Goal: Use online tool/utility: Utilize a website feature to perform a specific function

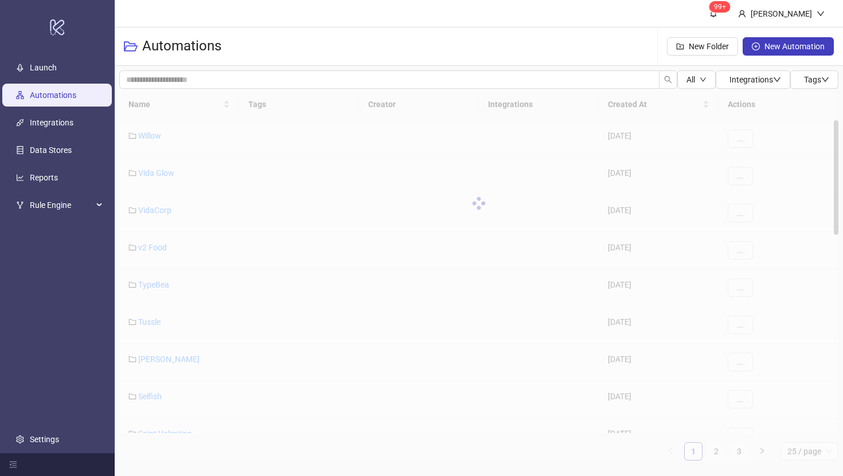
click at [143, 103] on div at bounding box center [478, 203] width 719 height 229
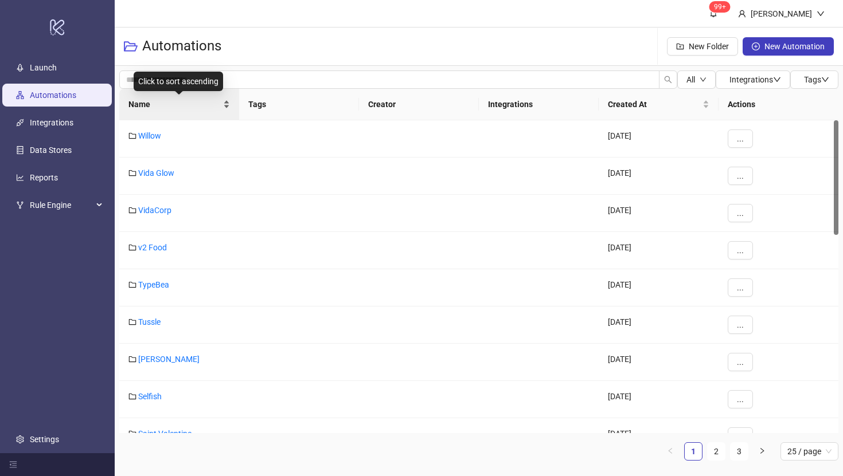
click at [142, 108] on span "Name" at bounding box center [174, 104] width 92 height 13
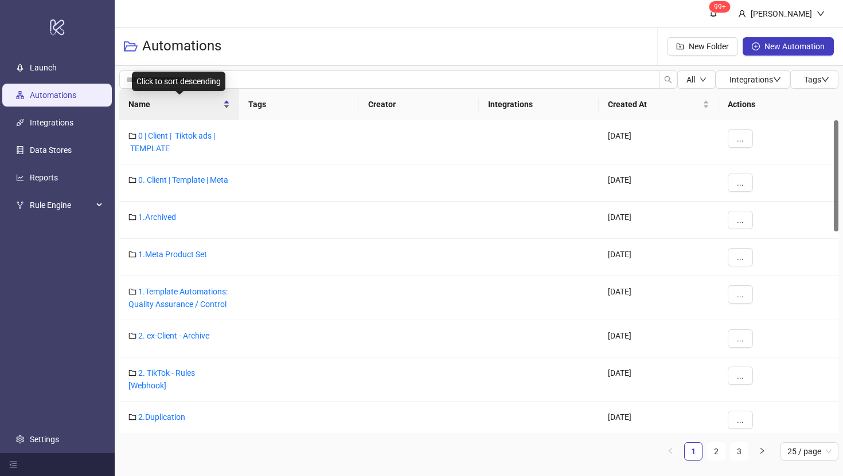
click at [143, 102] on span "Name" at bounding box center [174, 104] width 92 height 13
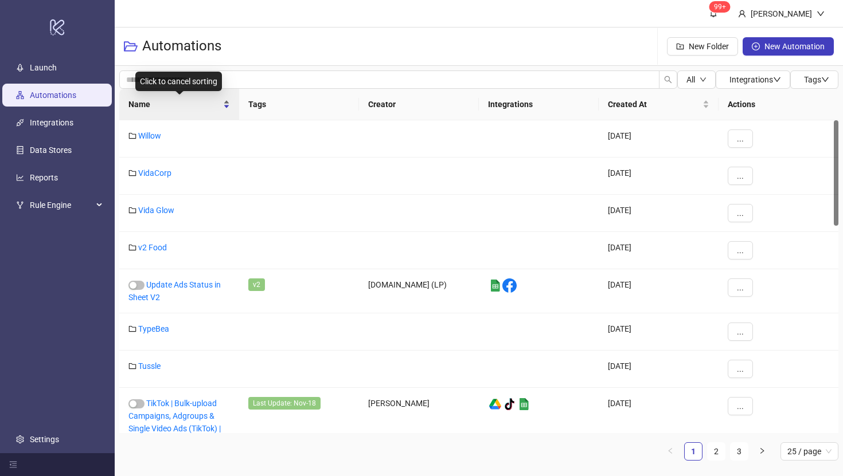
click at [132, 101] on span "Name" at bounding box center [174, 104] width 92 height 13
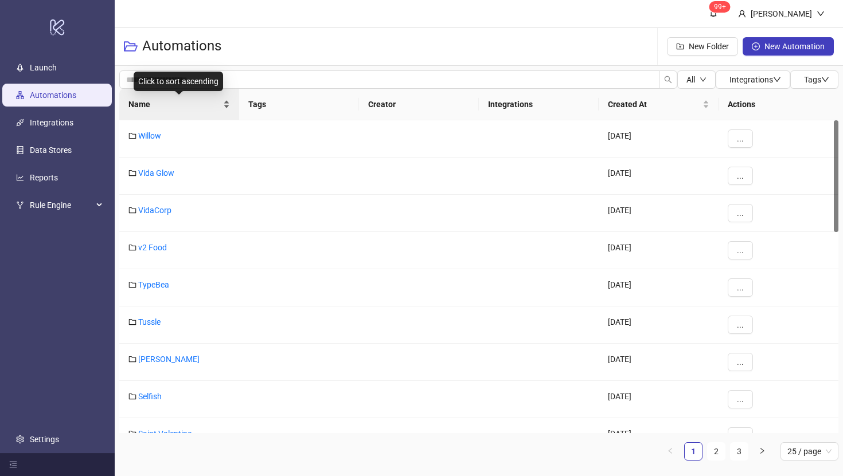
click at [142, 105] on span "Name" at bounding box center [174, 104] width 92 height 13
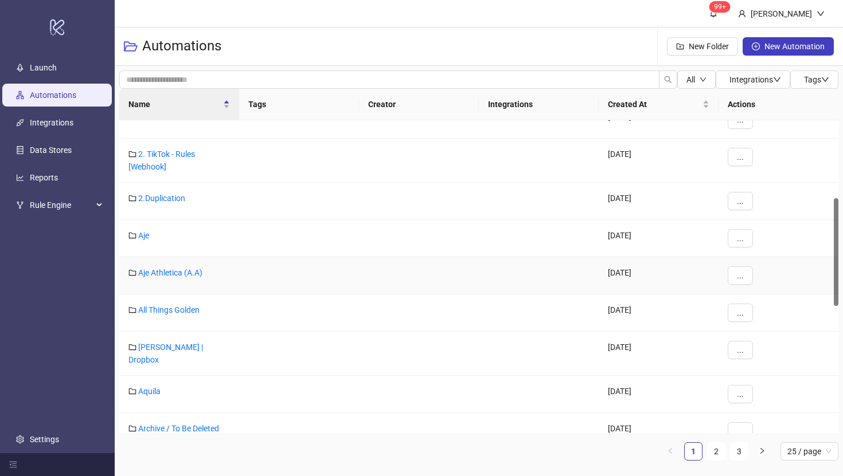
scroll to position [225, 0]
click at [144, 238] on link "Aje" at bounding box center [143, 236] width 11 height 9
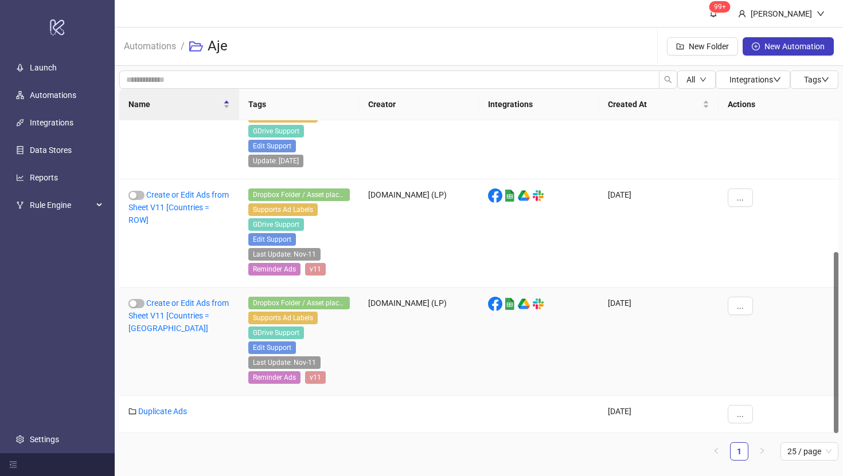
scroll to position [228, 0]
click at [151, 413] on link "Duplicate Ads" at bounding box center [162, 411] width 49 height 9
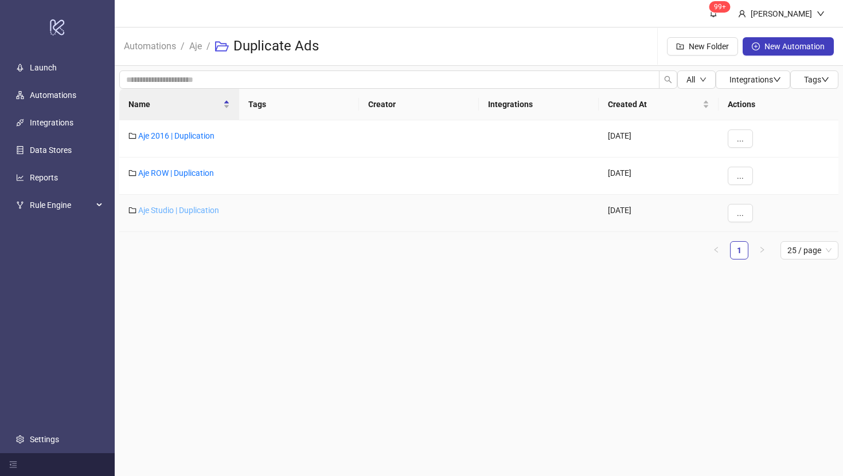
click at [175, 212] on link "Aje Studio | Duplication" at bounding box center [178, 210] width 81 height 9
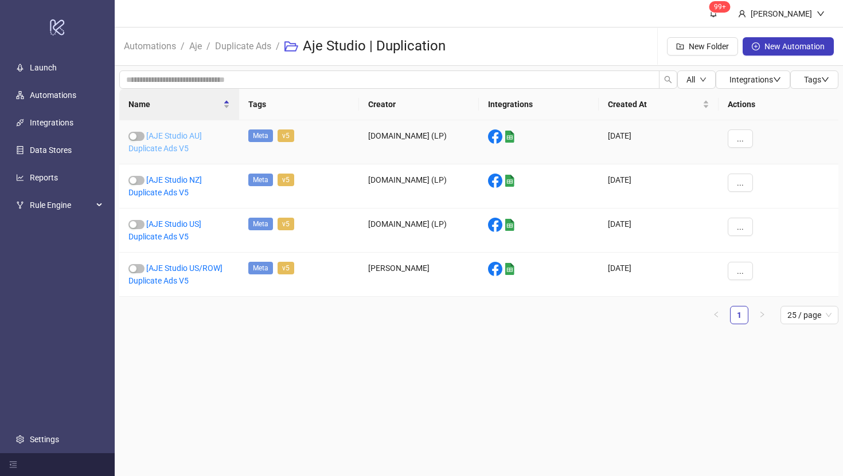
click at [177, 138] on link "[AJE Studio AU] Duplicate Ads V5" at bounding box center [164, 142] width 73 height 22
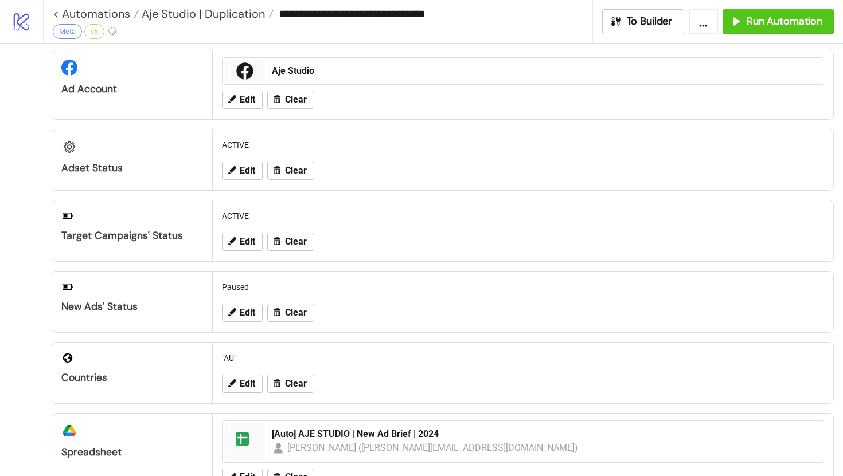
scroll to position [22, 0]
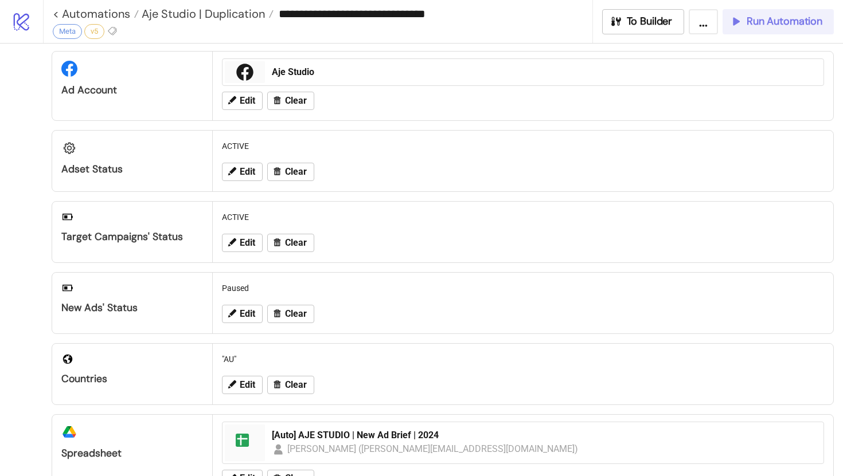
click at [772, 26] on span "Run Automation" at bounding box center [784, 21] width 76 height 13
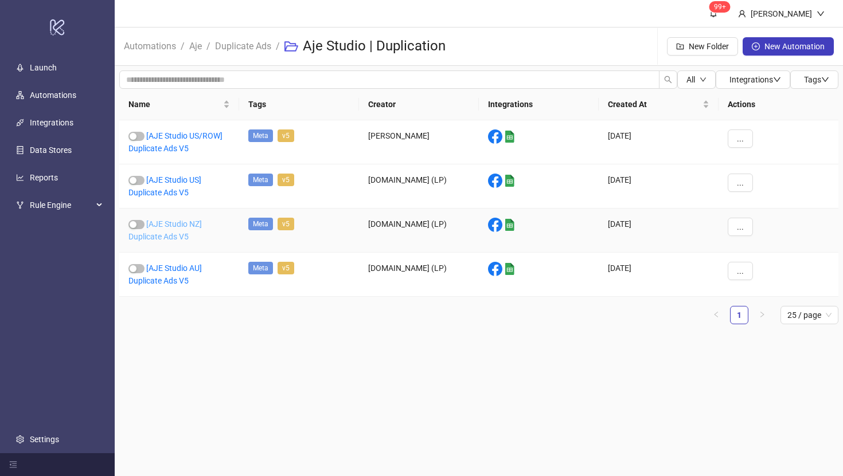
click at [168, 228] on link "[AJE Studio NZ] Duplicate Ads V5" at bounding box center [164, 231] width 73 height 22
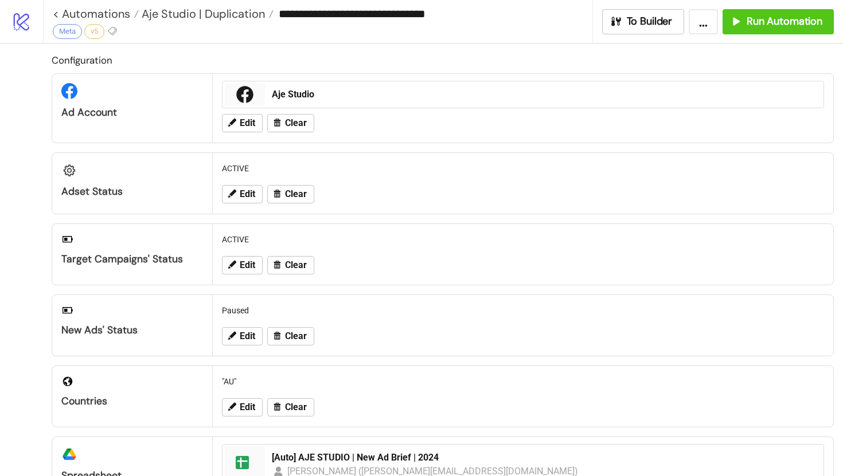
type input "**********"
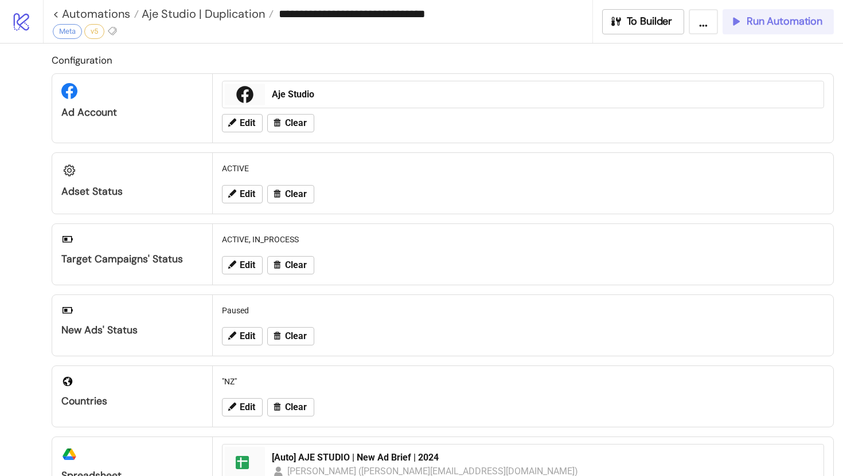
click at [763, 25] on span "Run Automation" at bounding box center [784, 21] width 76 height 13
